Goal: Transaction & Acquisition: Purchase product/service

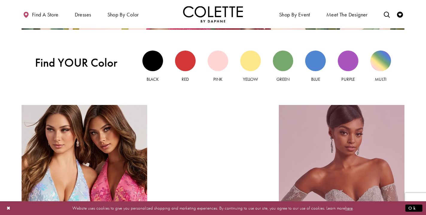
scroll to position [452, 0]
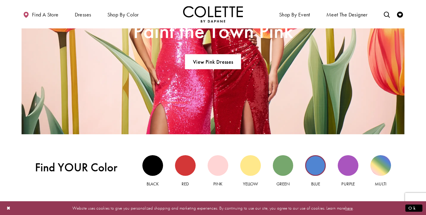
click at [318, 163] on div "Blue view" at bounding box center [315, 165] width 21 height 21
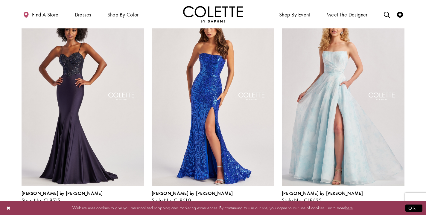
scroll to position [516, 0]
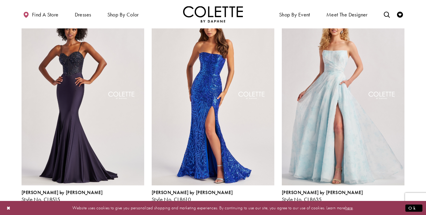
click at [225, 102] on img "Visit Colette by Daphne Style No. CL8610 Page" at bounding box center [213, 96] width 123 height 178
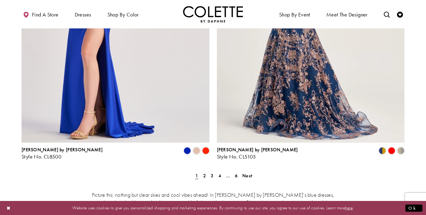
scroll to position [1123, 0]
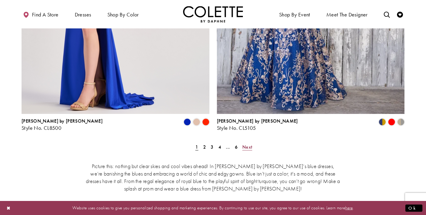
click at [248, 144] on span "Next" at bounding box center [247, 147] width 10 height 6
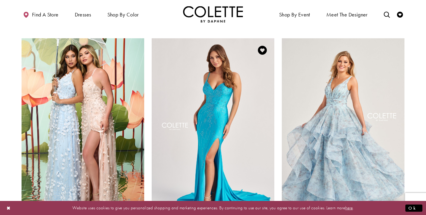
scroll to position [268, 0]
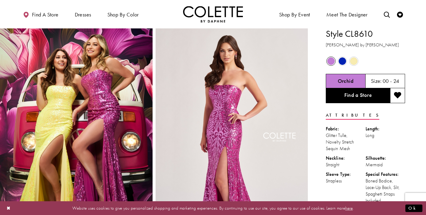
scroll to position [1, 0]
click at [342, 60] on span "Product color controls state depends on size chosen" at bounding box center [342, 60] width 7 height 7
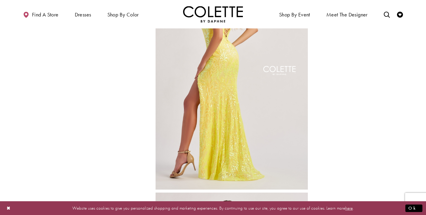
scroll to position [300, 0]
